Goal: Task Accomplishment & Management: Use online tool/utility

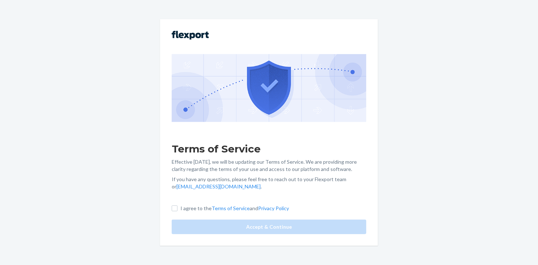
click at [174, 211] on label "I agree to the Terms of Service and Privacy Policy" at bounding box center [230, 208] width 117 height 7
click at [174, 211] on input "I agree to the Terms of Service and Privacy Policy" at bounding box center [175, 208] width 6 height 6
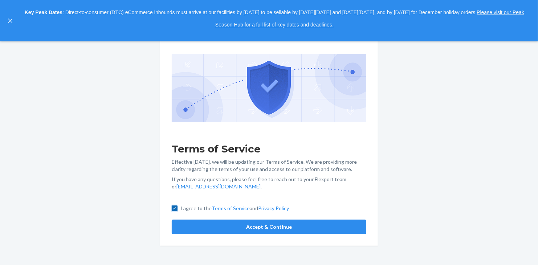
click at [174, 208] on input "I agree to the Terms of Service and Privacy Policy" at bounding box center [175, 208] width 6 height 6
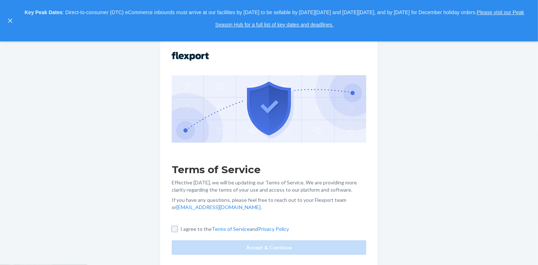
click at [173, 226] on input "I agree to the Terms of Service and Privacy Policy" at bounding box center [175, 229] width 6 height 6
checkbox input "true"
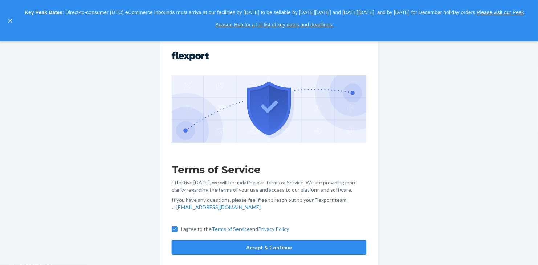
click at [218, 248] on button "Accept & Continue" at bounding box center [269, 247] width 195 height 15
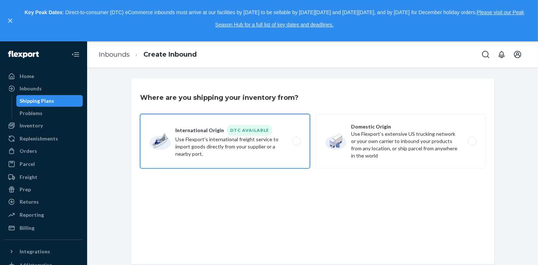
click at [212, 138] on label "International Origin DTC Available Use Flexport's international freight service…" at bounding box center [225, 141] width 170 height 54
click at [296, 139] on input "International Origin DTC Available Use Flexport's international freight service…" at bounding box center [298, 141] width 5 height 5
radio input "true"
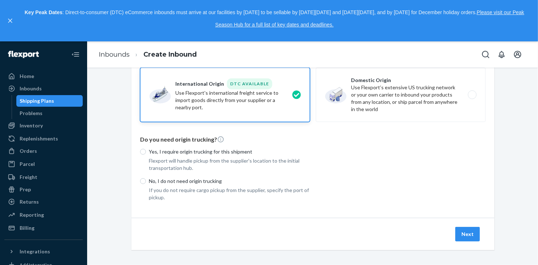
scroll to position [49, 0]
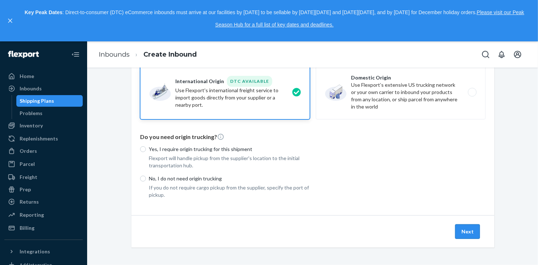
click at [472, 235] on button "Next" at bounding box center [467, 231] width 25 height 15
click at [467, 232] on button "Next" at bounding box center [467, 231] width 25 height 15
click at [140, 178] on input "No, I do not need origin trucking" at bounding box center [143, 179] width 6 height 6
radio input "true"
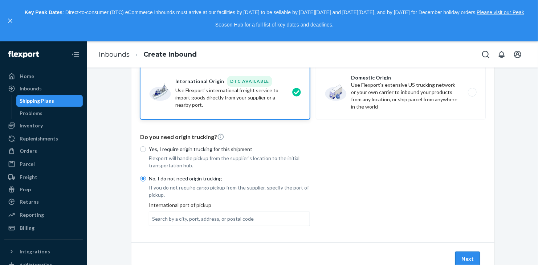
click at [466, 259] on button "Next" at bounding box center [467, 259] width 25 height 15
click at [181, 221] on div "Search by a city, port, address, or postal code" at bounding box center [203, 218] width 102 height 7
click at [153, 221] on input "Search by a city, port, address, or postal code" at bounding box center [152, 218] width 1 height 7
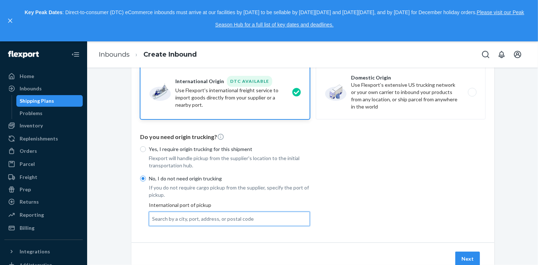
click at [215, 239] on div "Where are you shipping your inventory from? International Origin DTC Available …" at bounding box center [312, 135] width 363 height 213
click at [152, 220] on div "Search by a city, port, address, or postal code" at bounding box center [203, 218] width 102 height 7
click at [152, 220] on input "0 results available. Use Up and Down to choose options, press Enter to select t…" at bounding box center [152, 218] width 1 height 7
type input "[GEOGRAPHIC_DATA]"
click at [328, 224] on div "Yes, I require origin trucking for this shipment Flexport will handle pickup fr…" at bounding box center [313, 184] width 346 height 87
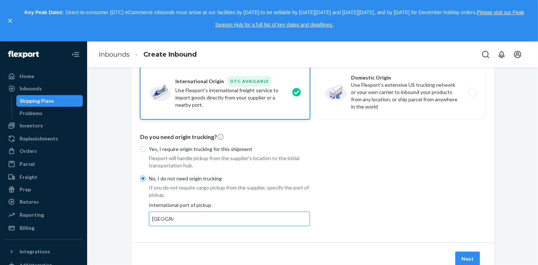
scroll to position [76, 0]
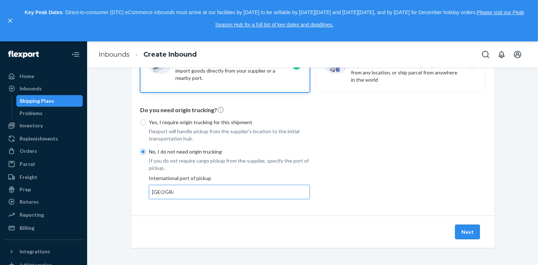
click at [467, 232] on button "Next" at bounding box center [467, 232] width 25 height 15
click at [461, 232] on button "Next" at bounding box center [467, 232] width 25 height 15
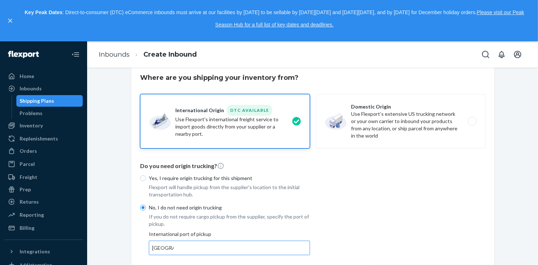
scroll to position [0, 0]
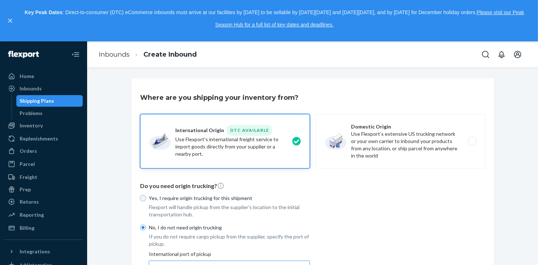
click at [140, 196] on input "Yes, I require origin trucking for this shipment" at bounding box center [143, 198] width 6 height 6
radio input "true"
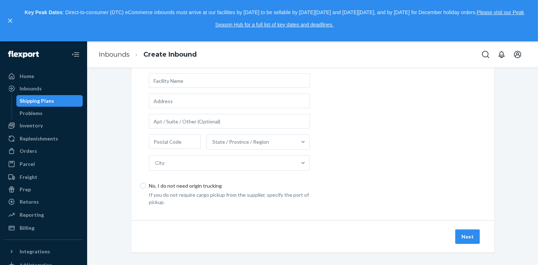
scroll to position [200, 0]
click at [140, 185] on input "No, I do not need origin trucking" at bounding box center [143, 184] width 6 height 6
radio input "true"
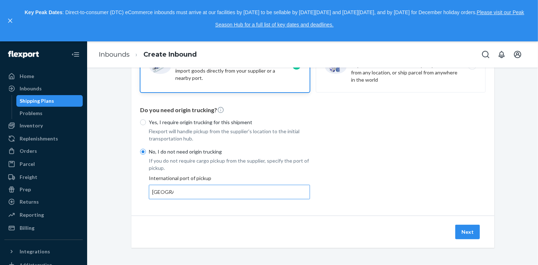
click at [474, 224] on div "Next" at bounding box center [312, 232] width 363 height 32
click at [471, 225] on button "Next" at bounding box center [467, 232] width 25 height 15
click at [137, 53] on li "Create Inbound" at bounding box center [163, 55] width 67 height 10
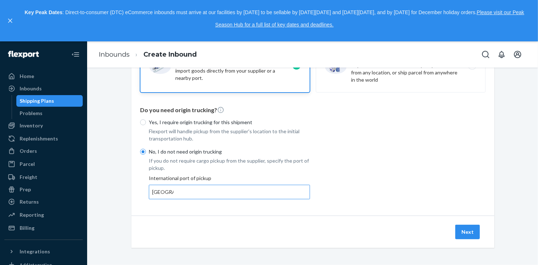
scroll to position [0, 0]
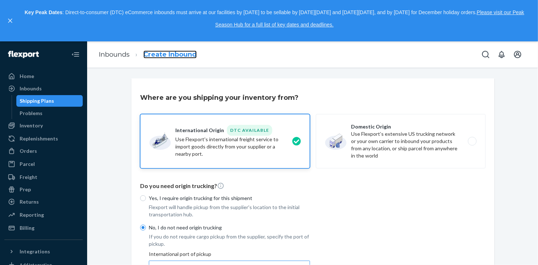
click at [148, 55] on link "Create Inbound" at bounding box center [169, 54] width 53 height 8
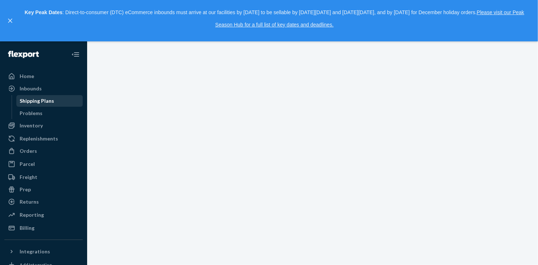
click at [32, 100] on div "Shipping Plans" at bounding box center [37, 100] width 34 height 7
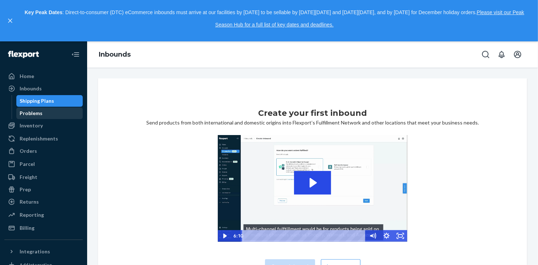
click at [37, 114] on div "Problems" at bounding box center [31, 113] width 23 height 7
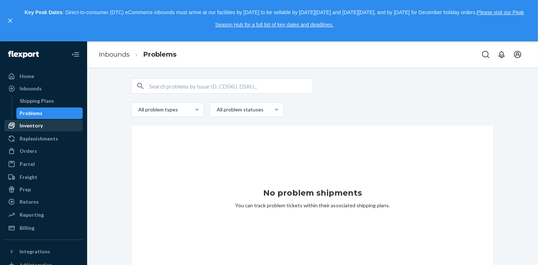
click at [29, 124] on div "Inventory" at bounding box center [31, 125] width 23 height 7
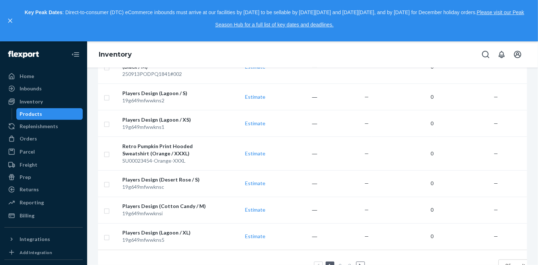
scroll to position [679, 0]
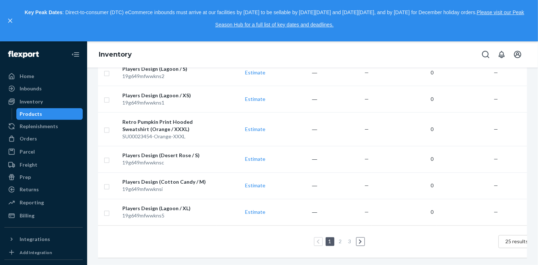
click at [352, 237] on li "3" at bounding box center [350, 241] width 7 height 9
click at [359, 239] on icon at bounding box center [360, 241] width 3 height 5
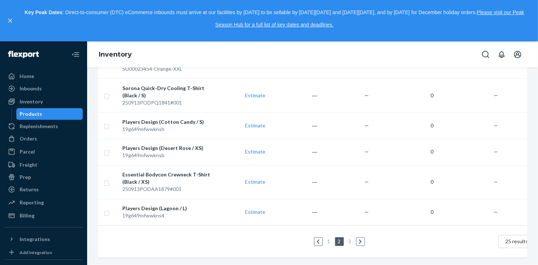
scroll to position [0, 0]
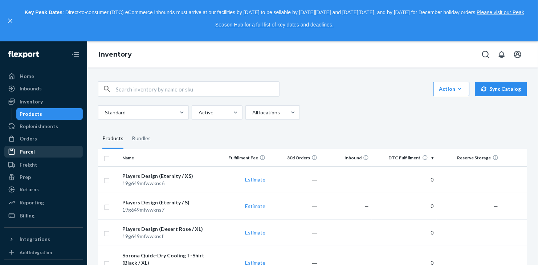
click at [26, 149] on div "Parcel" at bounding box center [27, 151] width 15 height 7
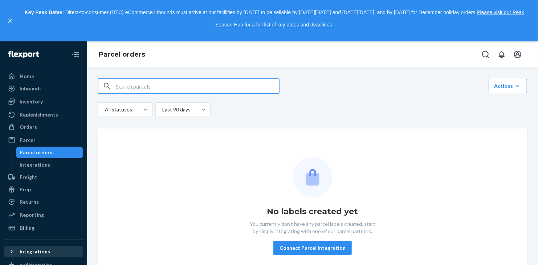
click at [35, 255] on div "Integrations" at bounding box center [43, 251] width 77 height 10
click at [55, 250] on div "Integrations" at bounding box center [43, 251] width 77 height 10
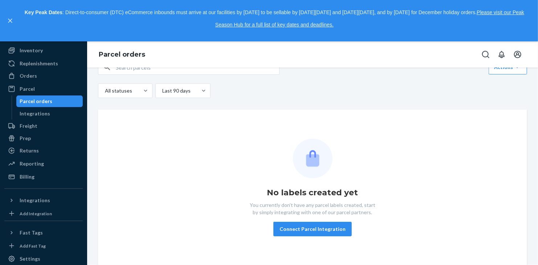
scroll to position [58, 0]
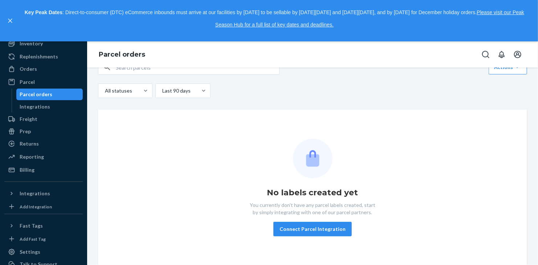
click at [28, 213] on div "Home Inbounds Shipping Plans Problems Inventory Products Replenishments Orders …" at bounding box center [43, 153] width 87 height 224
click at [26, 207] on div "Add Integration" at bounding box center [36, 207] width 32 height 6
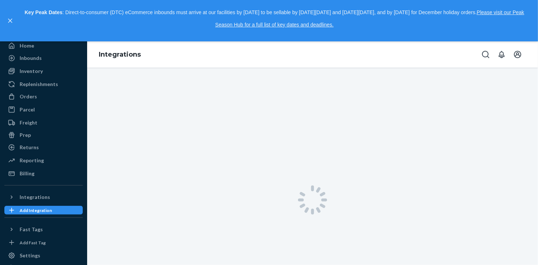
scroll to position [58, 0]
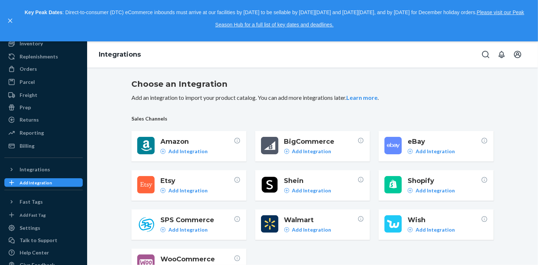
click at [26, 207] on button "Fast Tags" at bounding box center [43, 202] width 78 height 12
click at [446, 180] on span "Shopify" at bounding box center [444, 180] width 73 height 9
click at [408, 189] on icon at bounding box center [410, 190] width 5 height 5
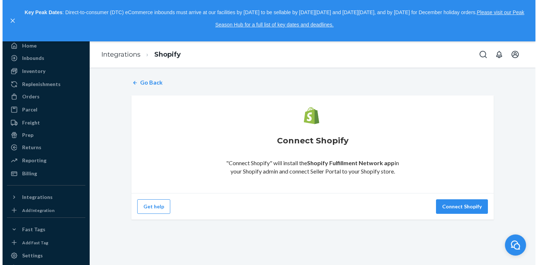
scroll to position [58, 0]
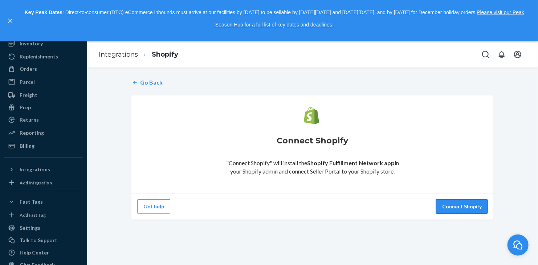
click at [464, 211] on button "Connect Shopify" at bounding box center [462, 206] width 52 height 15
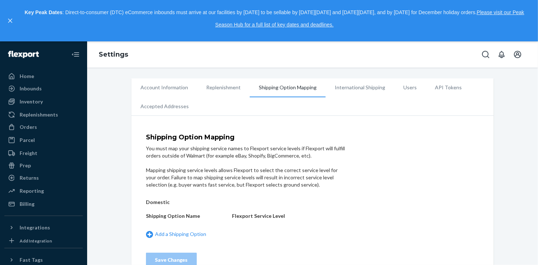
click at [435, 83] on li "API Tokens" at bounding box center [448, 87] width 45 height 18
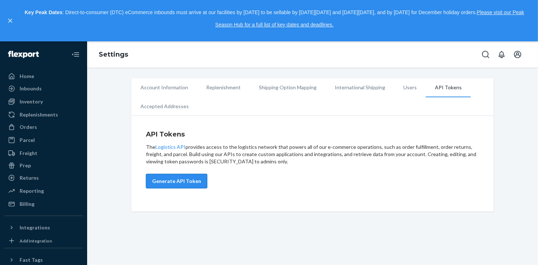
click at [168, 180] on button "Generate API Token" at bounding box center [176, 181] width 61 height 15
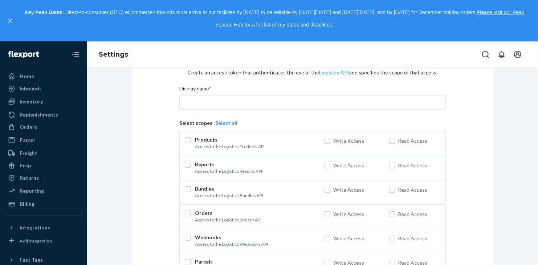
scroll to position [81, 0]
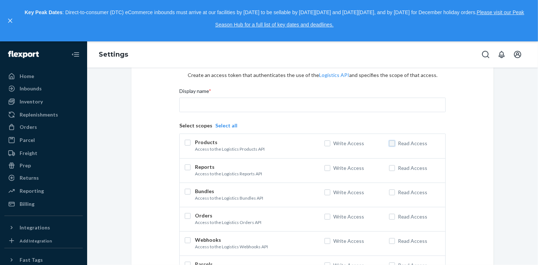
click at [391, 145] on input "Read Access" at bounding box center [392, 143] width 6 height 6
checkbox input "true"
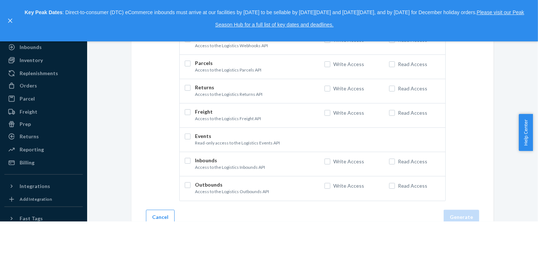
scroll to position [70, 0]
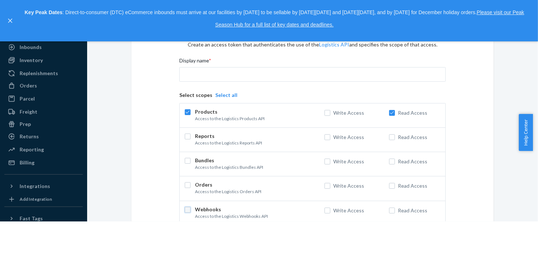
click at [185, 212] on input "checkbox" at bounding box center [188, 210] width 6 height 6
checkbox input "true"
click at [532, 115] on div "Help Center" at bounding box center [528, 132] width 19 height 37
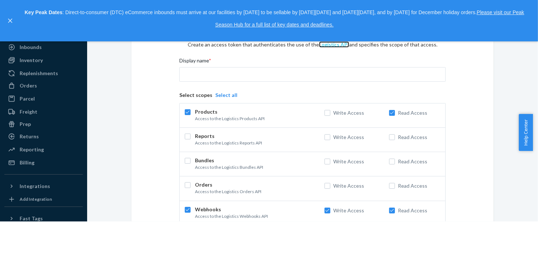
click at [326, 46] on link "Logistics API" at bounding box center [334, 44] width 30 height 6
